Goal: Transaction & Acquisition: Book appointment/travel/reservation

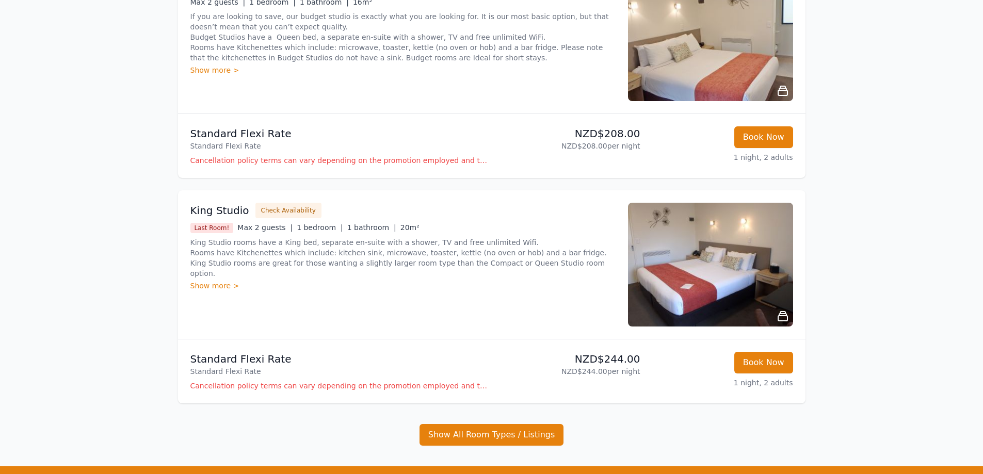
scroll to position [206, 0]
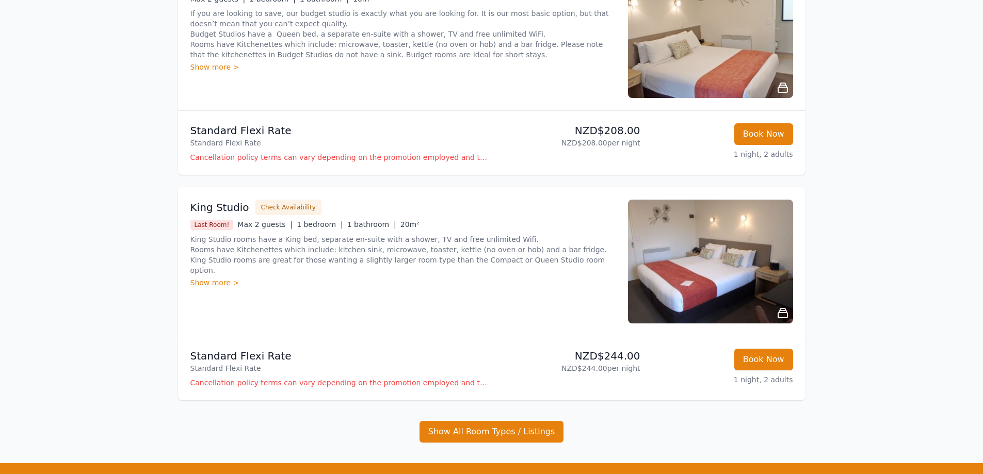
click at [217, 278] on div "Show more >" at bounding box center [402, 283] width 425 height 10
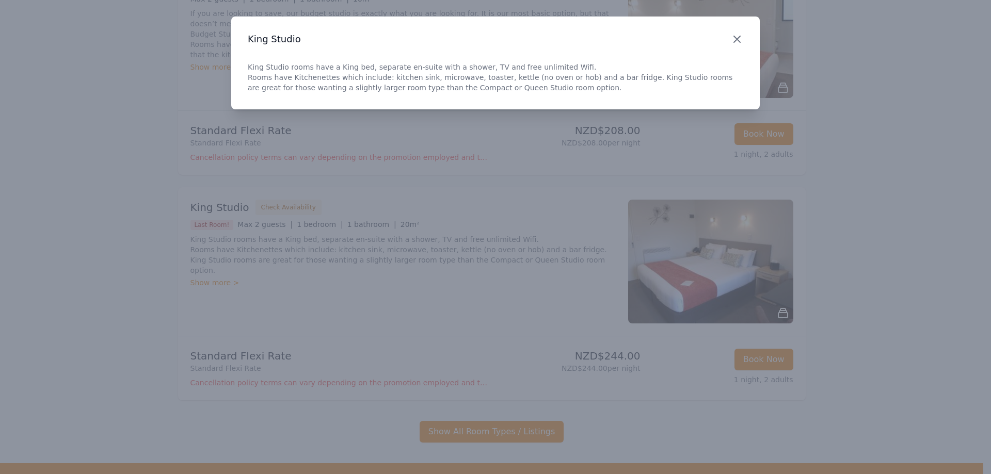
click at [741, 39] on icon "button" at bounding box center [737, 39] width 12 height 12
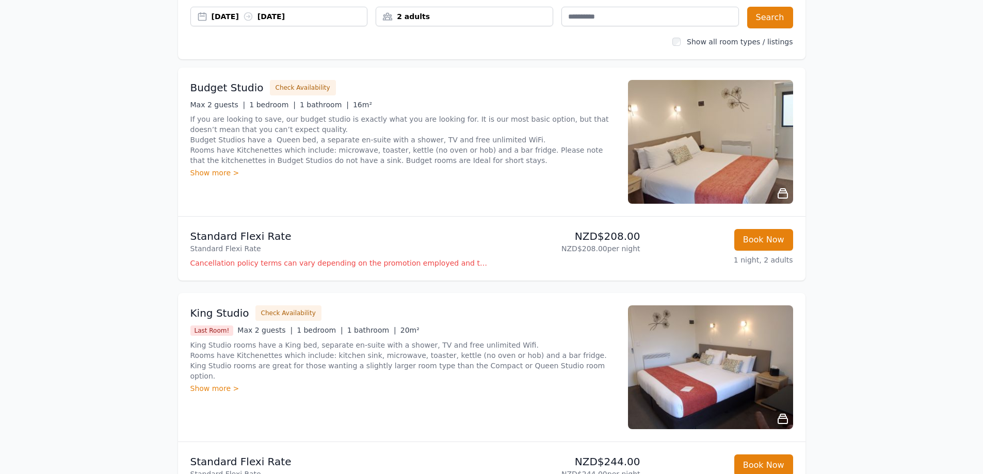
scroll to position [0, 0]
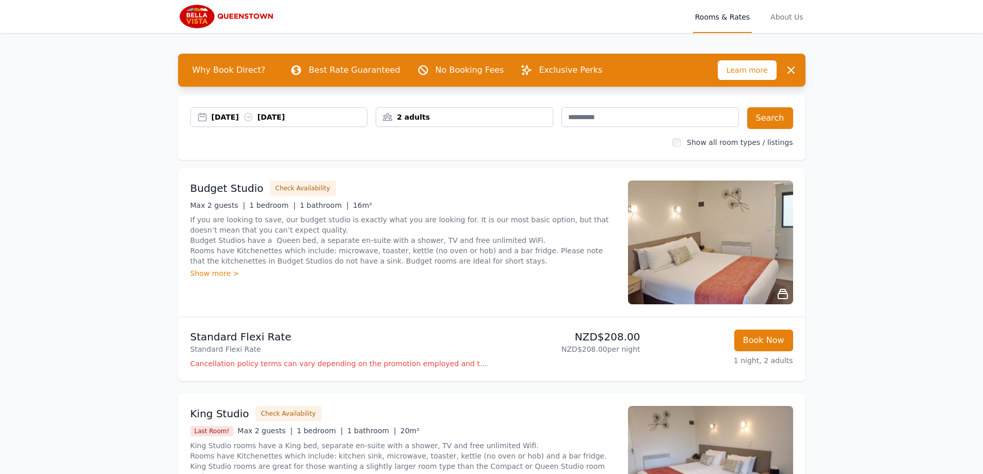
click at [531, 113] on div "2 adults" at bounding box center [464, 117] width 176 height 10
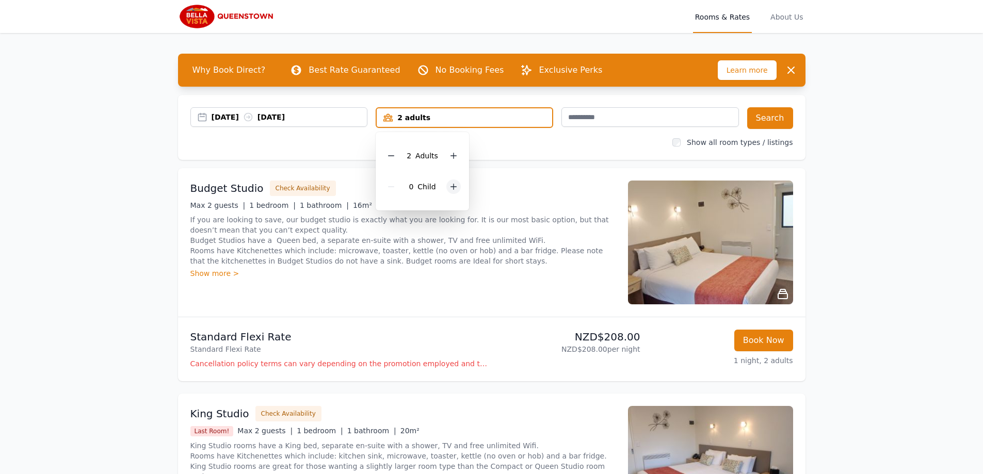
click at [453, 188] on icon at bounding box center [453, 187] width 8 height 8
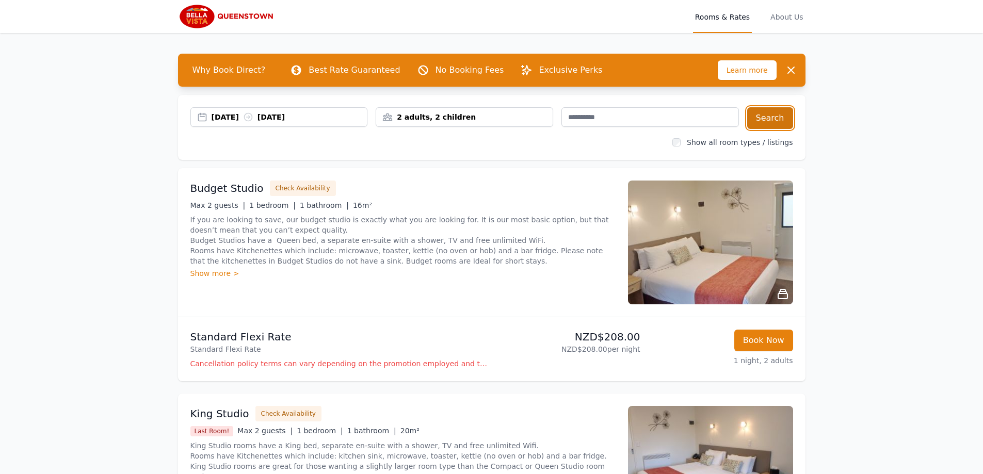
click at [779, 118] on button "Search" at bounding box center [770, 118] width 46 height 22
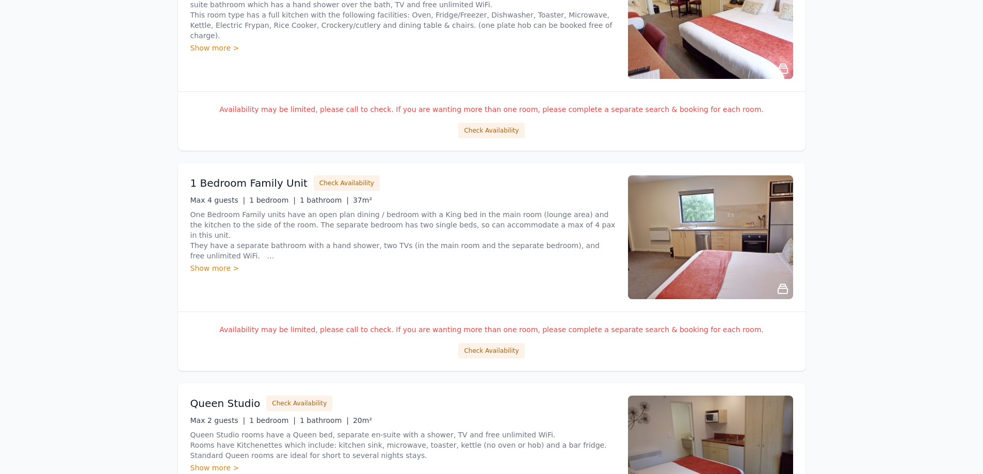
scroll to position [1238, 0]
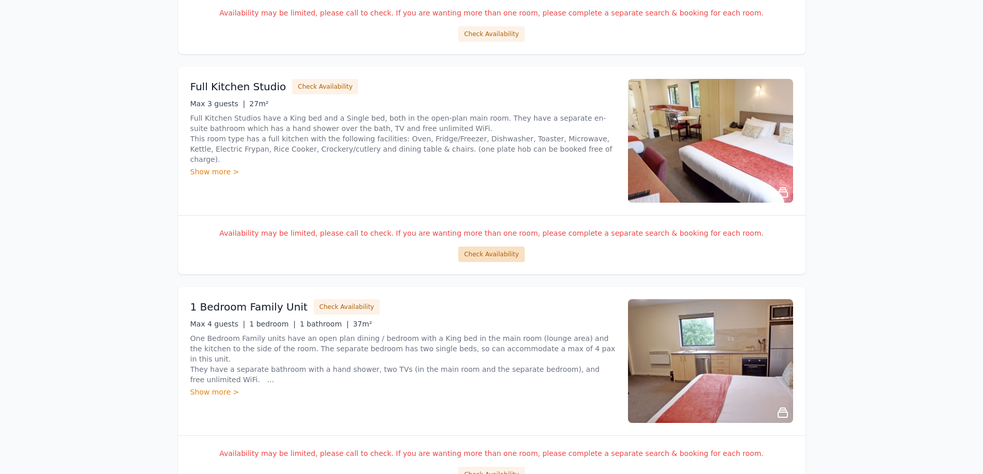
click at [497, 253] on button "Check Availability" at bounding box center [491, 254] width 66 height 15
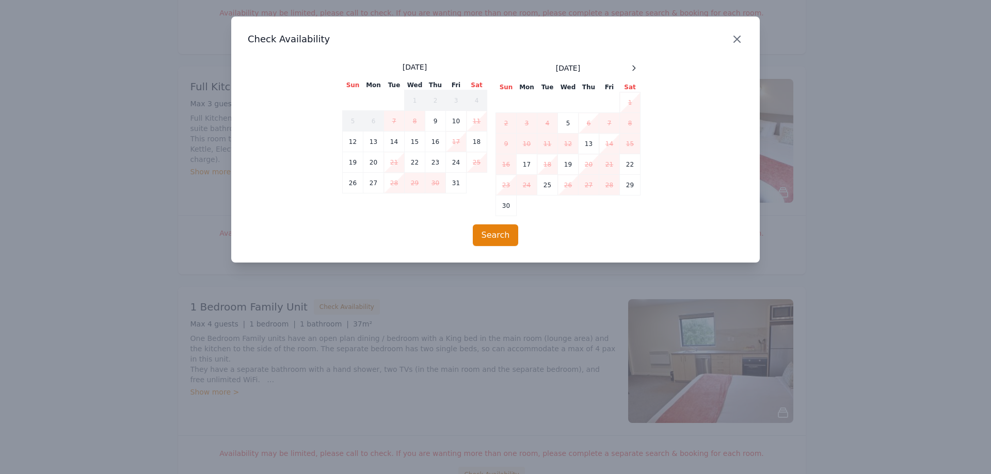
click at [734, 43] on icon "button" at bounding box center [737, 39] width 12 height 12
